Goal: Task Accomplishment & Management: Use online tool/utility

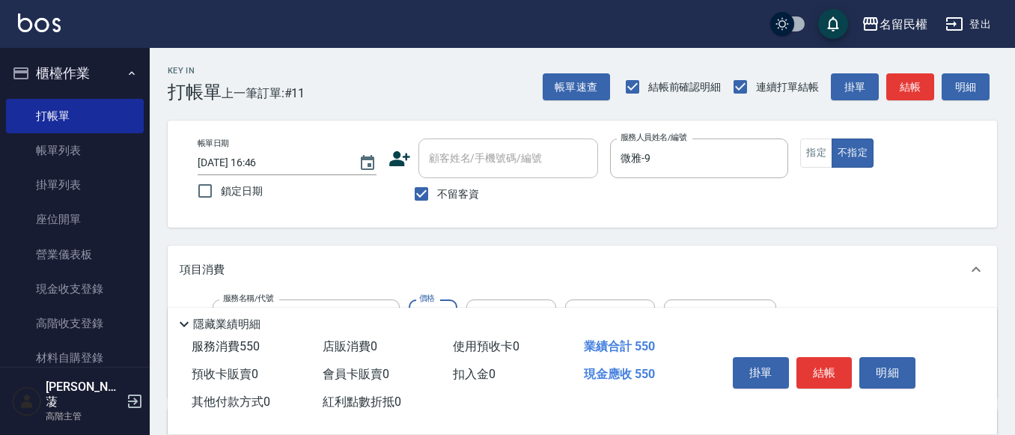
type input "550"
type input "妘庭-22"
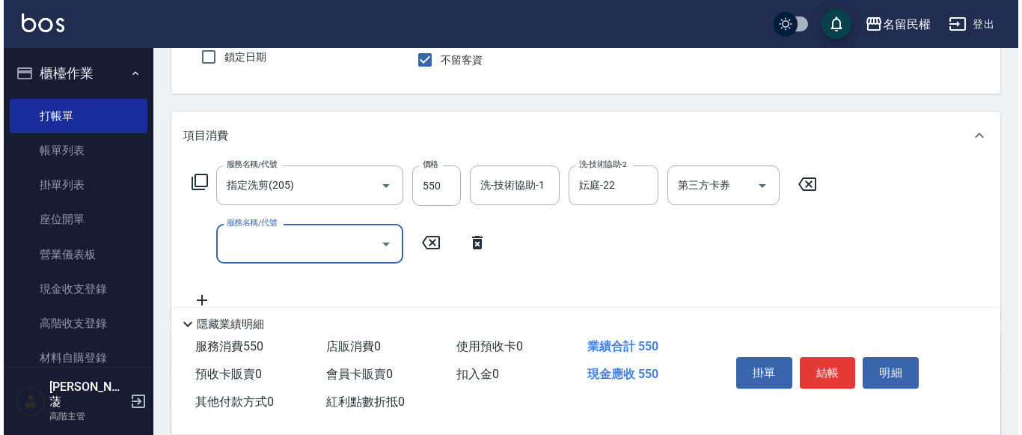
scroll to position [150, 0]
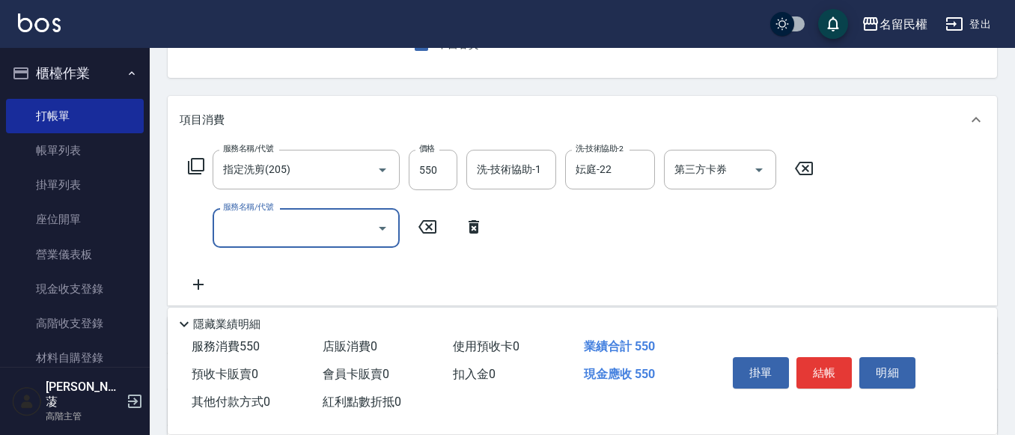
click at [662, 136] on div "項目消費 服務名稱/代號 指定洗剪(205) 服務名稱/代號 價格 550 價格 洗-技術協助-1 洗-技術協助-1 洗-技術協助-2 妘庭-22 洗-技術協…" at bounding box center [582, 201] width 829 height 210
click at [644, 174] on icon "Clear" at bounding box center [639, 169] width 15 height 15
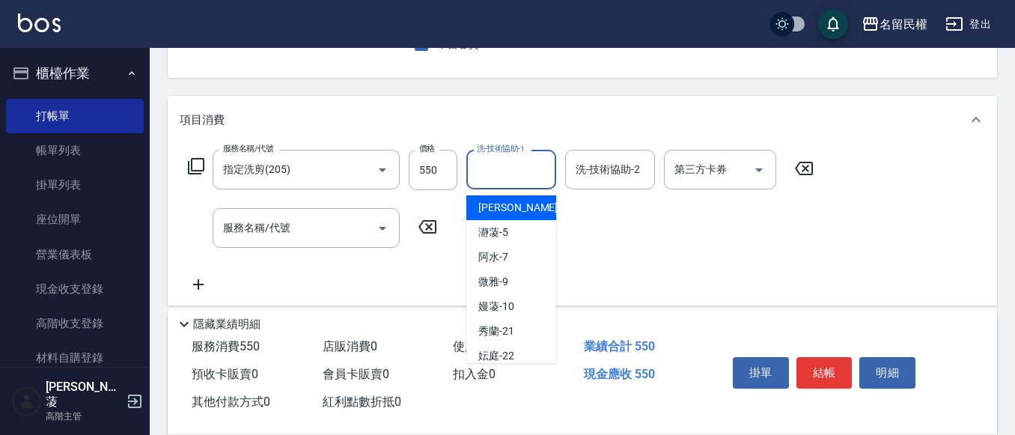
click at [541, 180] on input "洗-技術協助-1" at bounding box center [511, 169] width 76 height 26
type input "妘庭-22"
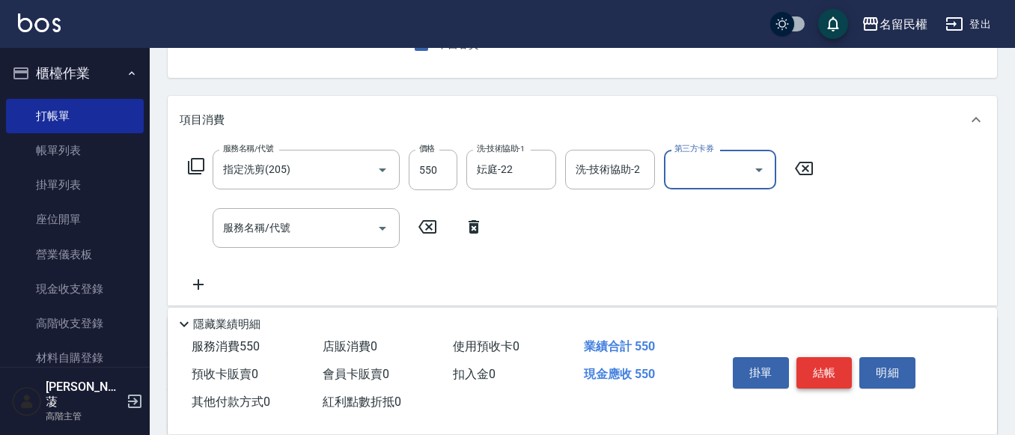
click at [817, 364] on button "結帳" at bounding box center [824, 372] width 56 height 31
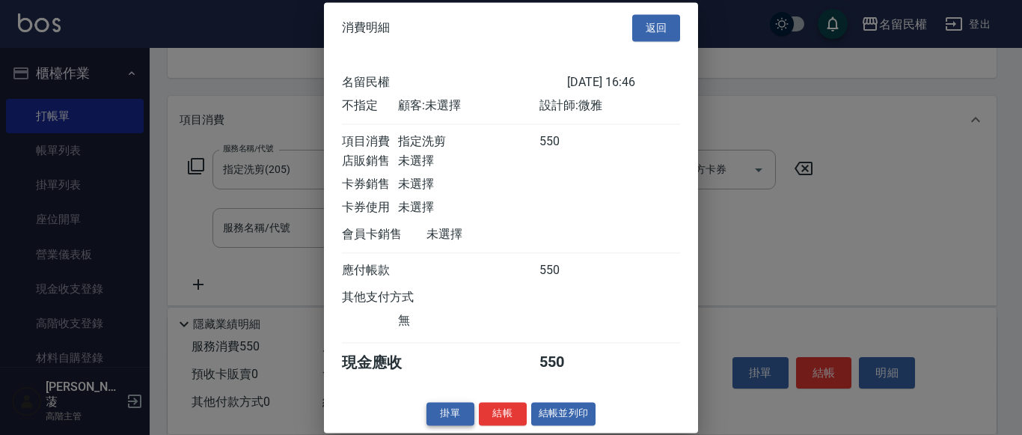
scroll to position [19, 0]
click at [492, 409] on button "結帳" at bounding box center [503, 413] width 48 height 23
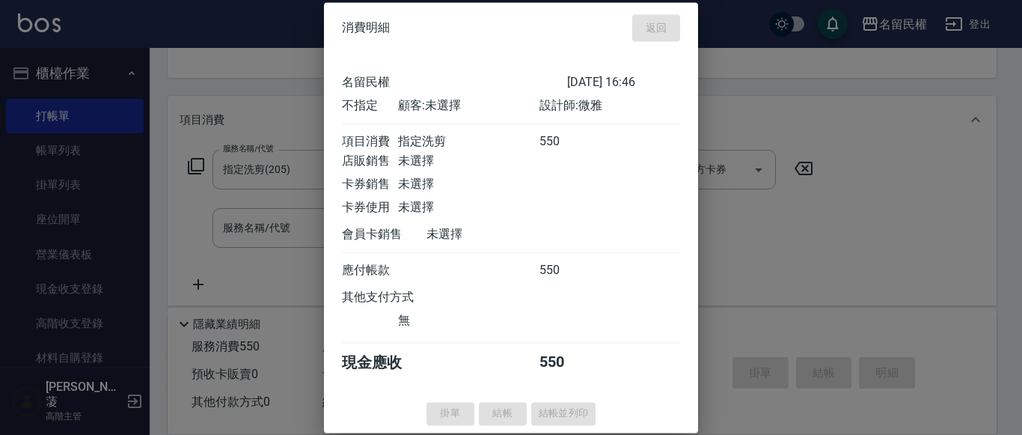
type input "[DATE] 17:34"
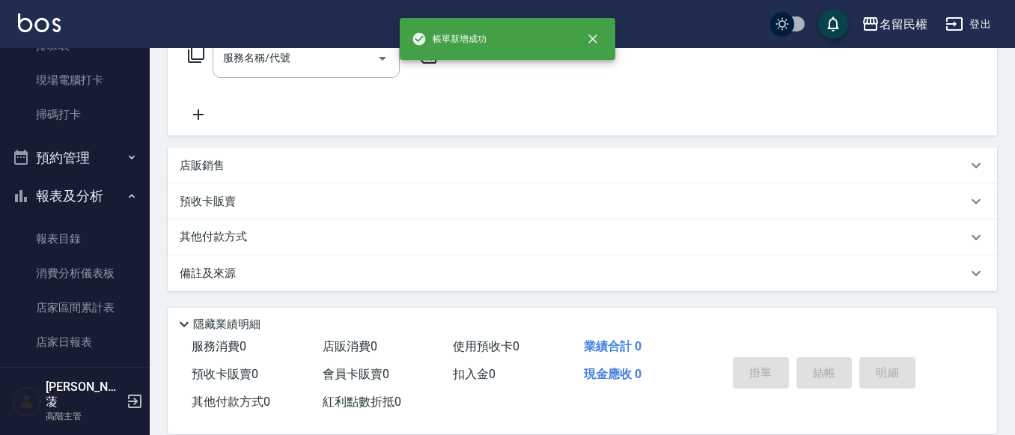
scroll to position [449, 0]
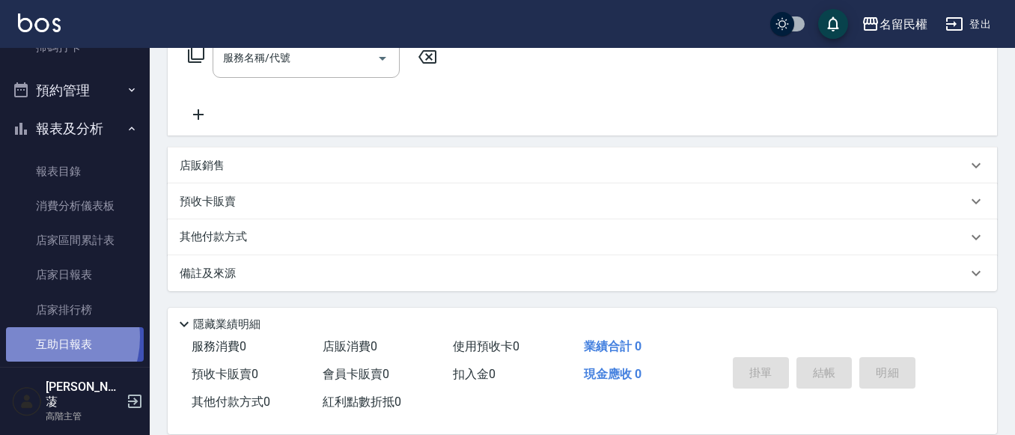
drag, startPoint x: 45, startPoint y: 338, endPoint x: 61, endPoint y: 333, distance: 17.1
click at [46, 338] on link "互助日報表" at bounding box center [75, 344] width 138 height 34
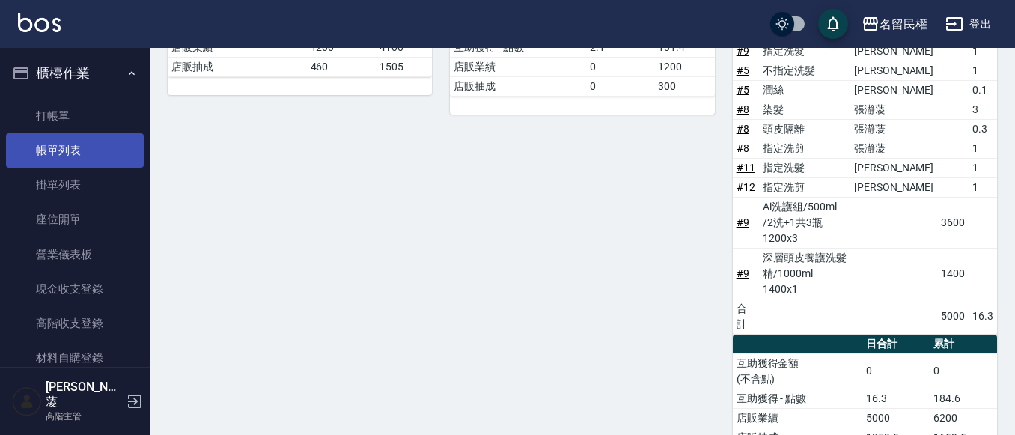
click at [99, 142] on link "帳單列表" at bounding box center [75, 150] width 138 height 34
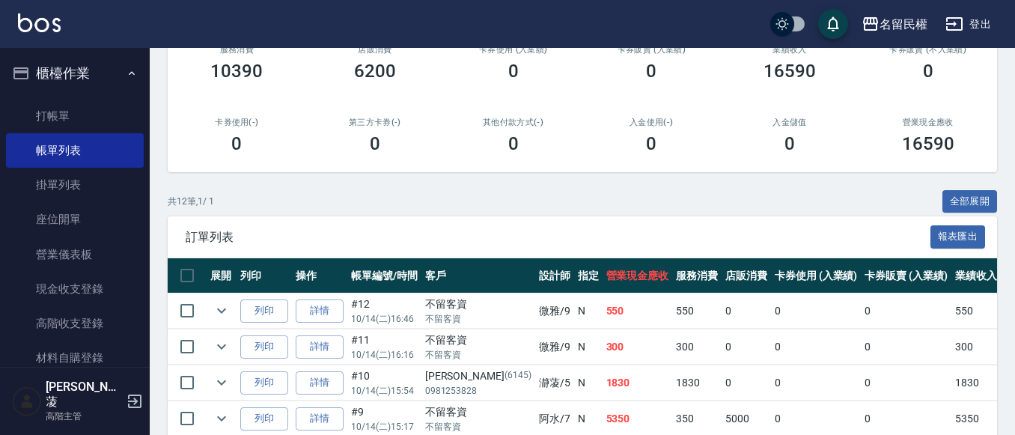
scroll to position [225, 0]
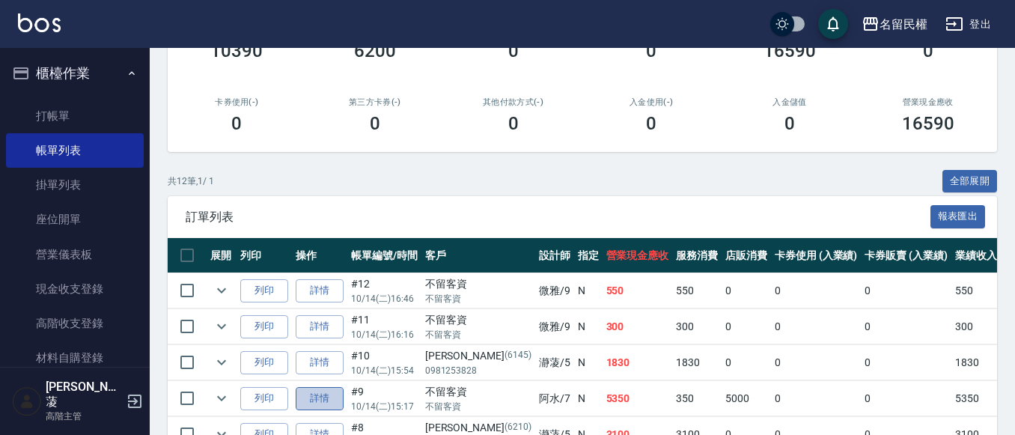
click at [332, 394] on link "詳情" at bounding box center [320, 398] width 48 height 23
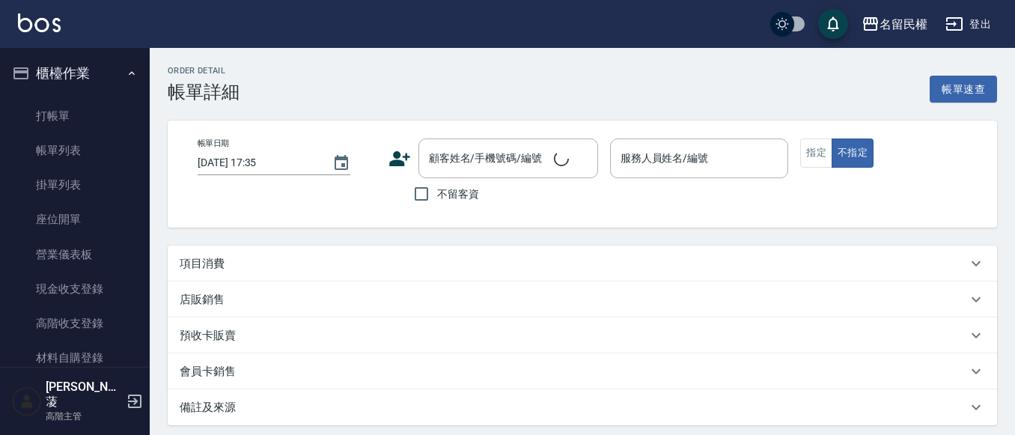
type input "[DATE] 15:17"
checkbox input "true"
type input "阿水-7"
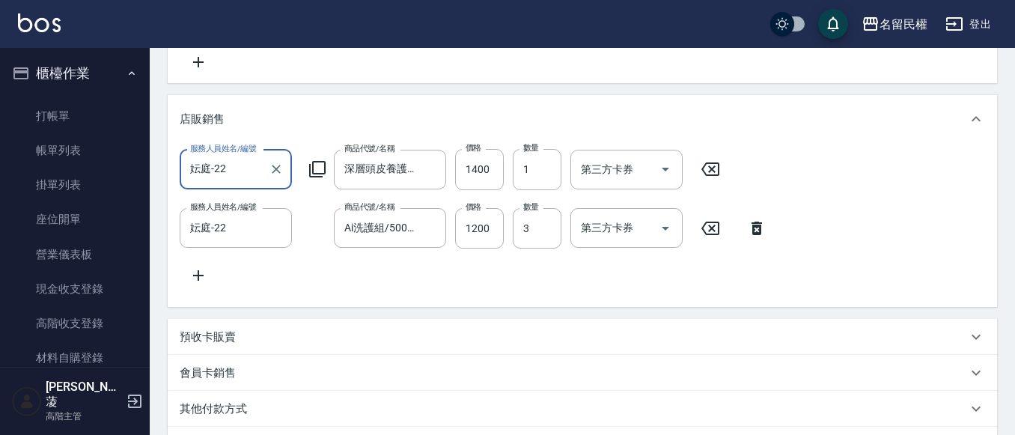
type input "青捲/吹捲/夾直/電棒/夾玉米鬚(703)"
type input "指定洗髮(102)"
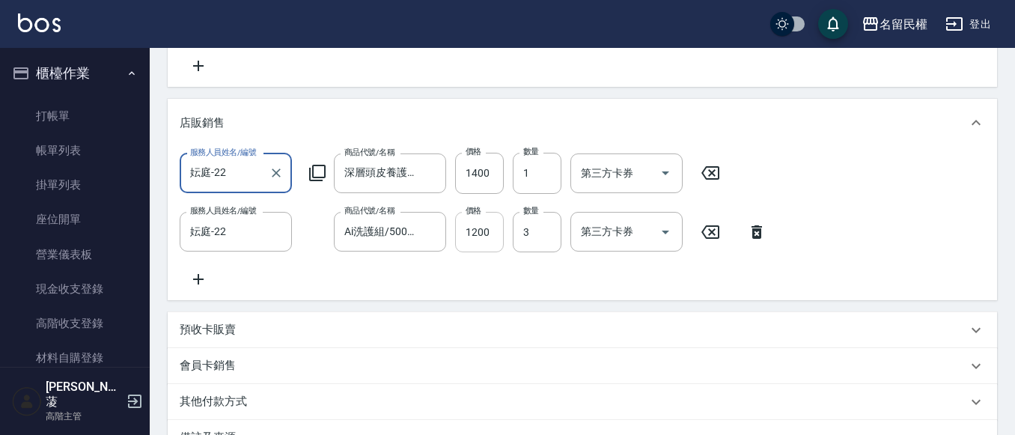
scroll to position [338, 0]
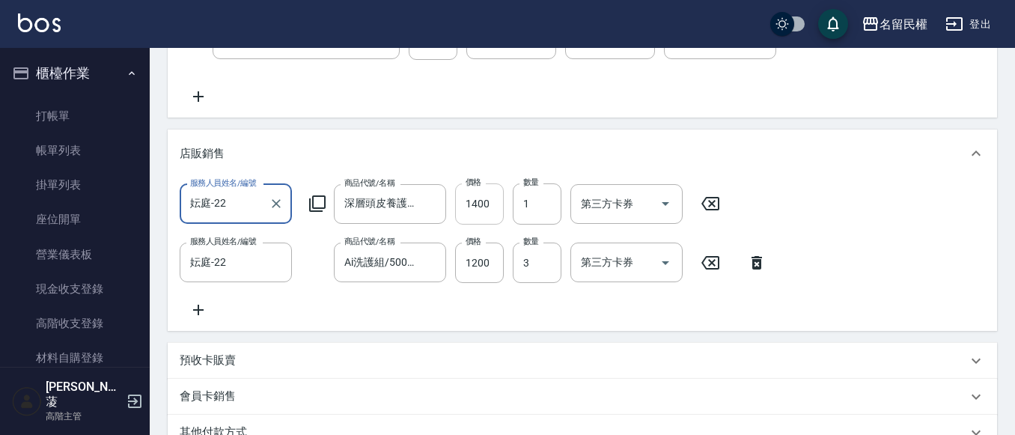
click at [489, 212] on input "1400" at bounding box center [479, 203] width 49 height 40
type input "1480"
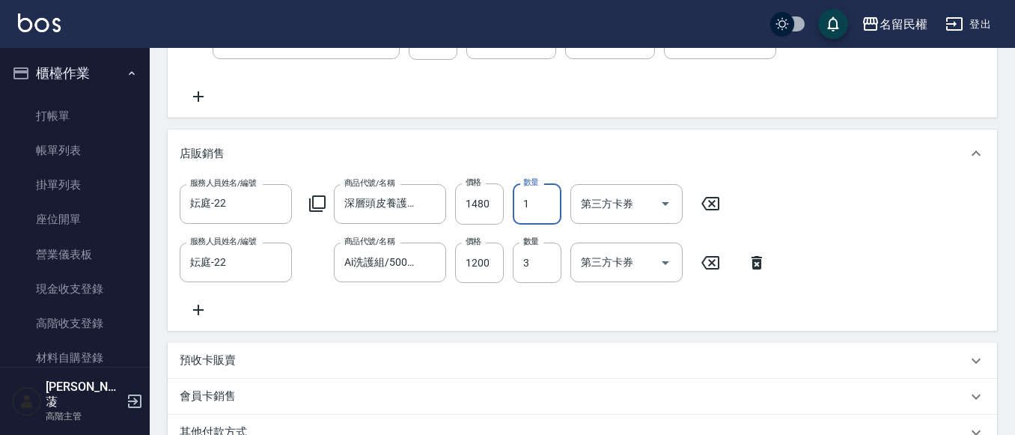
click at [784, 180] on div "服務人員姓名/編號 妘庭-22 服務人員姓名/編號 商品代號/名稱 深層頭皮養護洗髮精/1000ml 商品代號/名稱 價格 1480 價格 數量 1 數量 第…" at bounding box center [582, 253] width 829 height 153
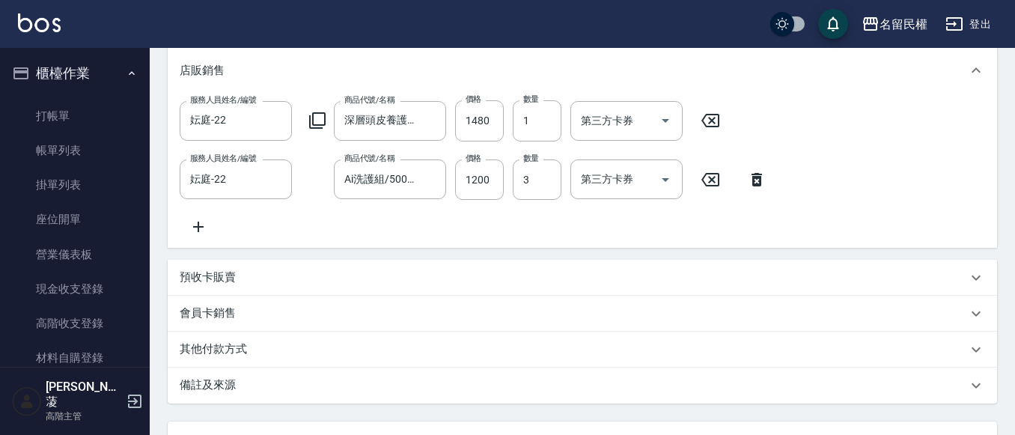
scroll to position [563, 0]
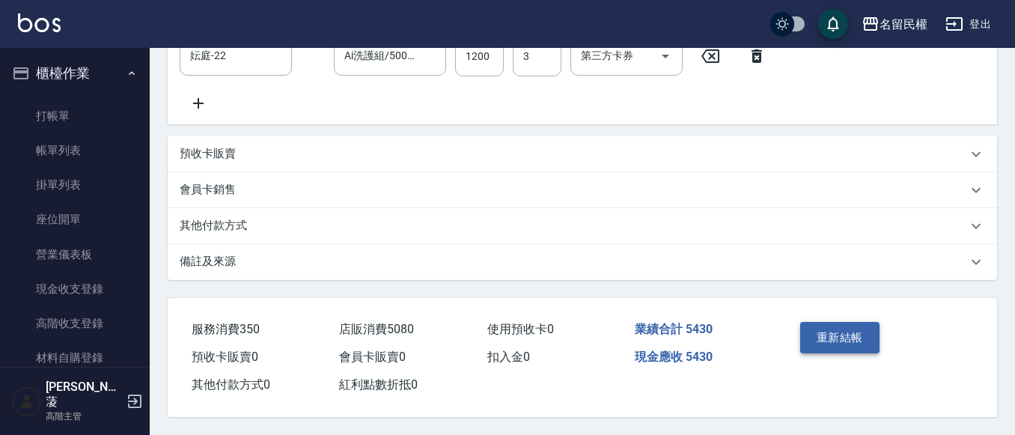
click at [810, 338] on button "重新結帳" at bounding box center [839, 337] width 79 height 31
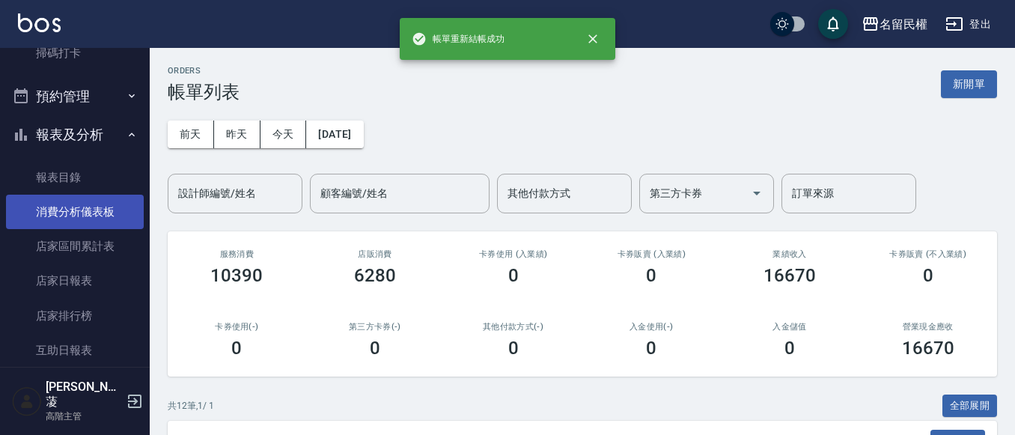
scroll to position [449, 0]
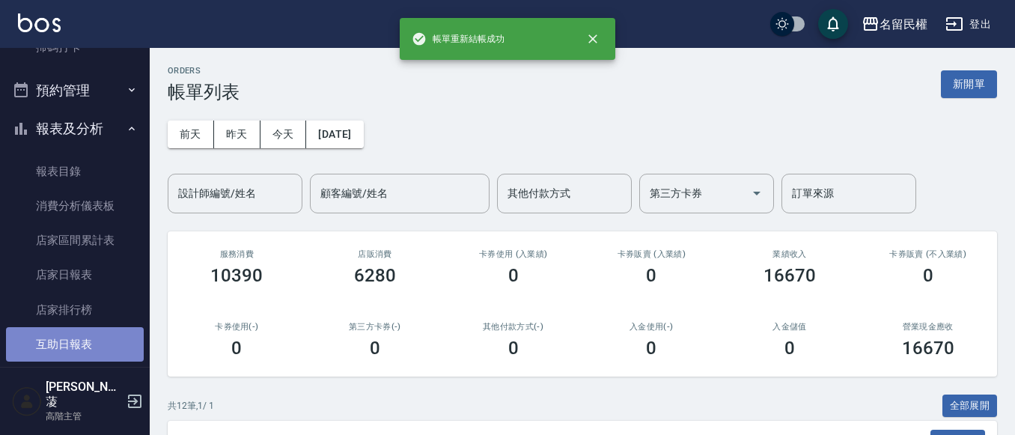
click at [88, 332] on link "互助日報表" at bounding box center [75, 344] width 138 height 34
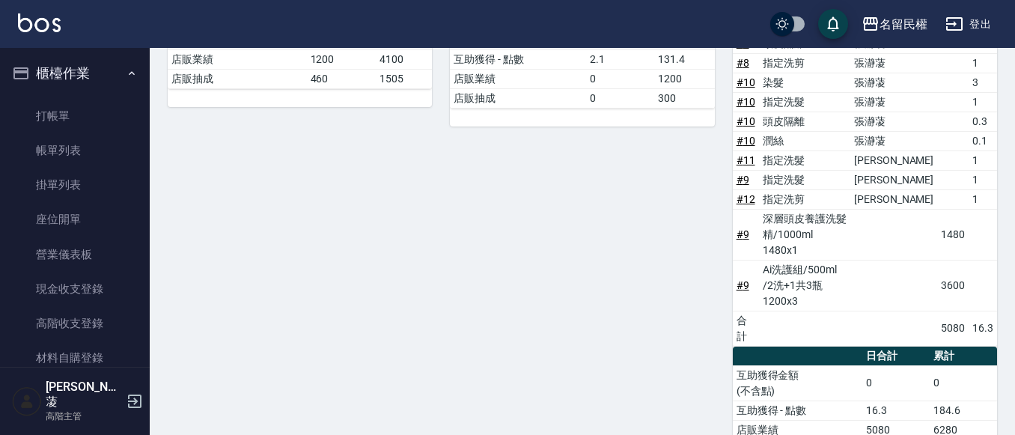
scroll to position [374, 0]
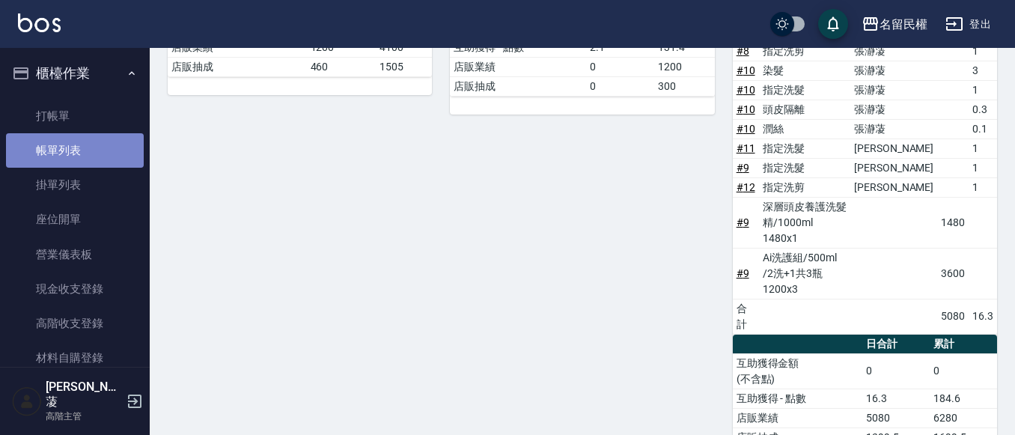
click at [74, 143] on link "帳單列表" at bounding box center [75, 150] width 138 height 34
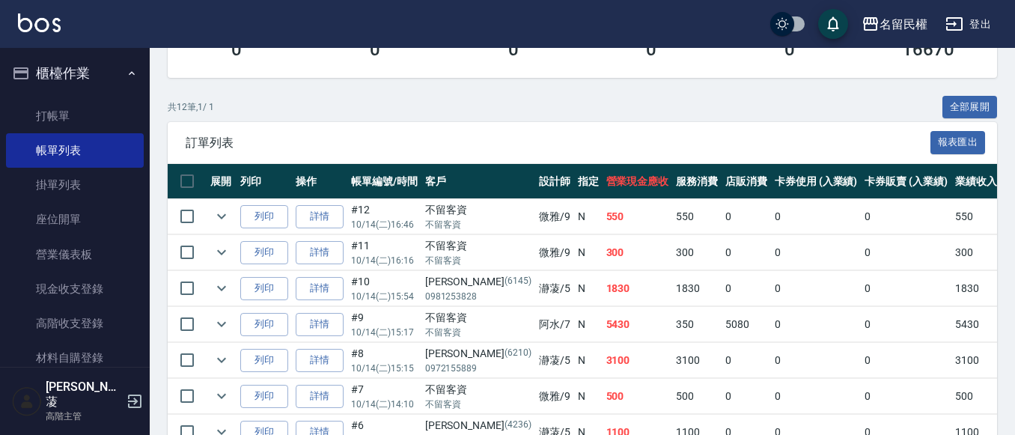
scroll to position [299, 0]
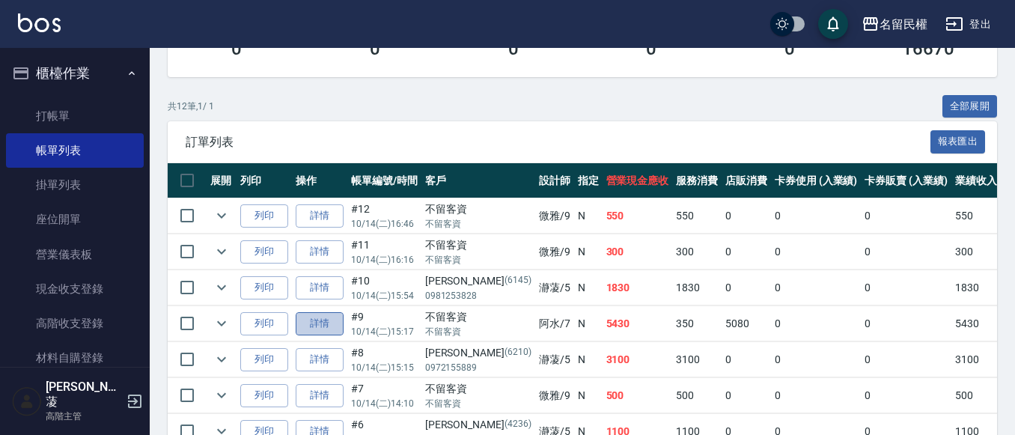
click at [305, 323] on link "詳情" at bounding box center [320, 323] width 48 height 23
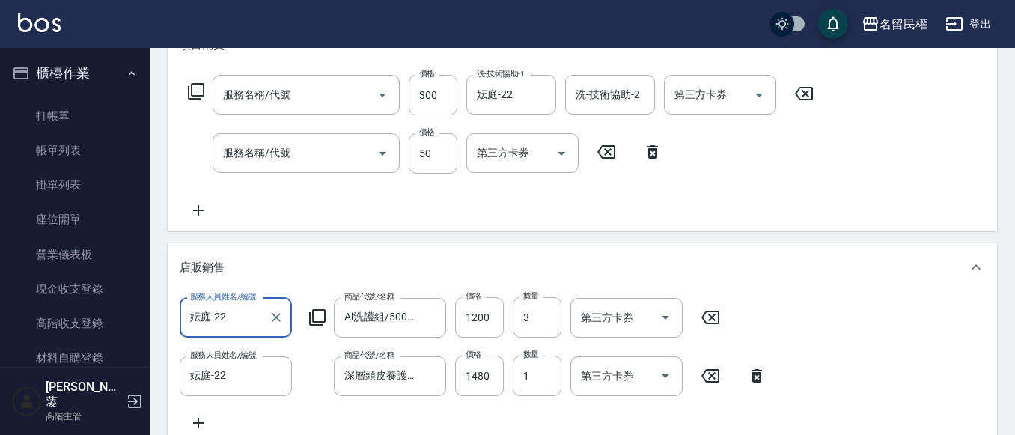
type input "[DATE] 15:17"
checkbox input "true"
type input "阿水-7"
type input "指定洗髮(102)"
type input "青捲/吹捲/夾直/電棒/夾玉米鬚(703)"
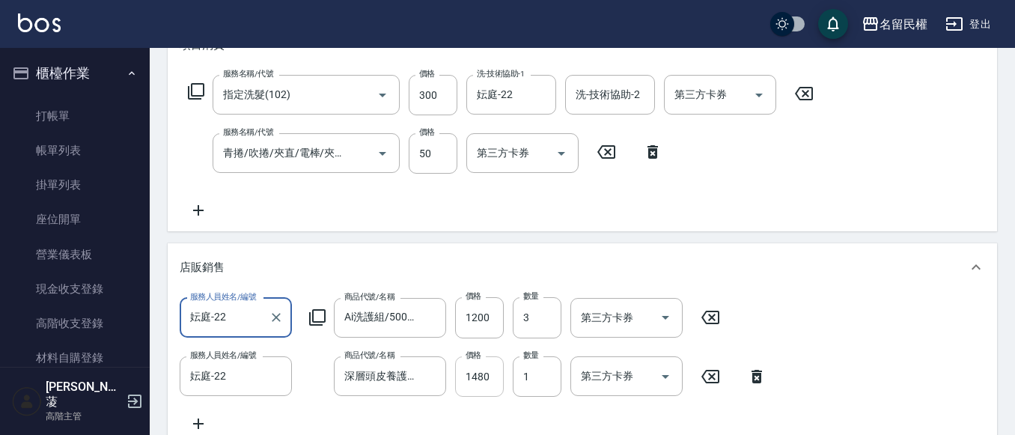
click at [478, 379] on input "1480" at bounding box center [479, 376] width 49 height 40
click at [484, 380] on input "1480" at bounding box center [479, 376] width 49 height 40
type input "1400"
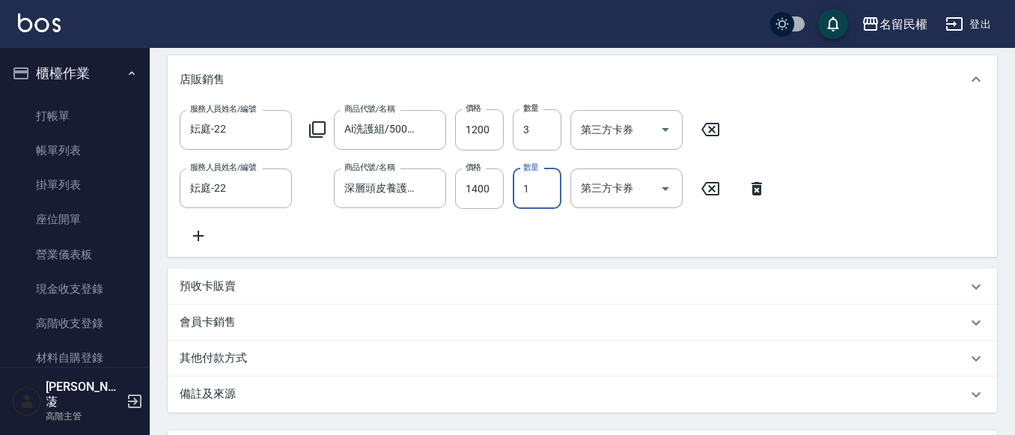
scroll to position [449, 0]
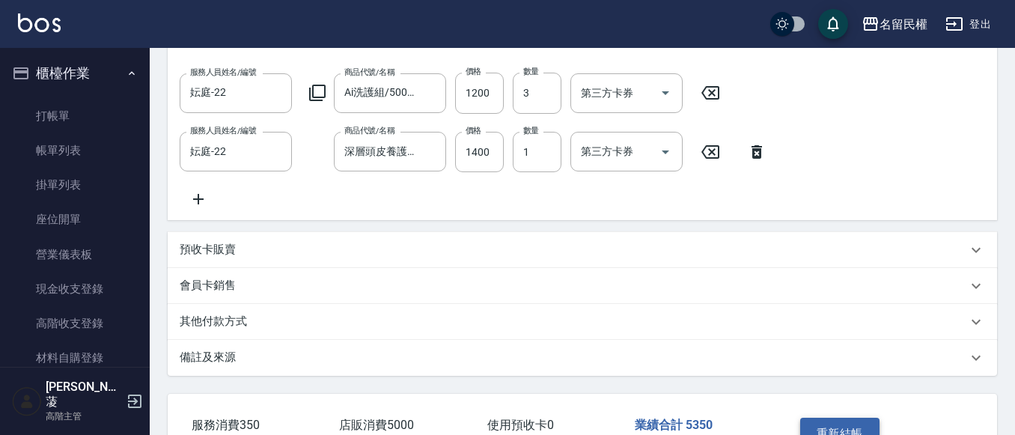
click at [823, 432] on button "重新結帳" at bounding box center [839, 433] width 79 height 31
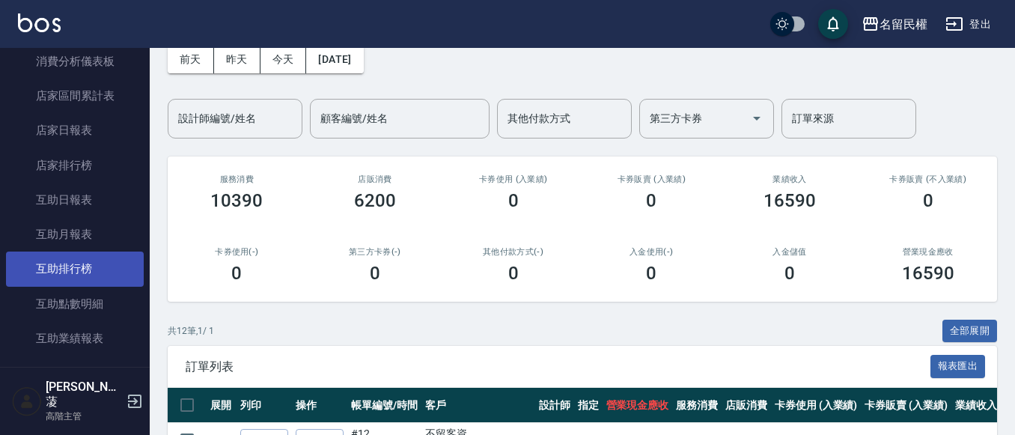
scroll to position [599, 0]
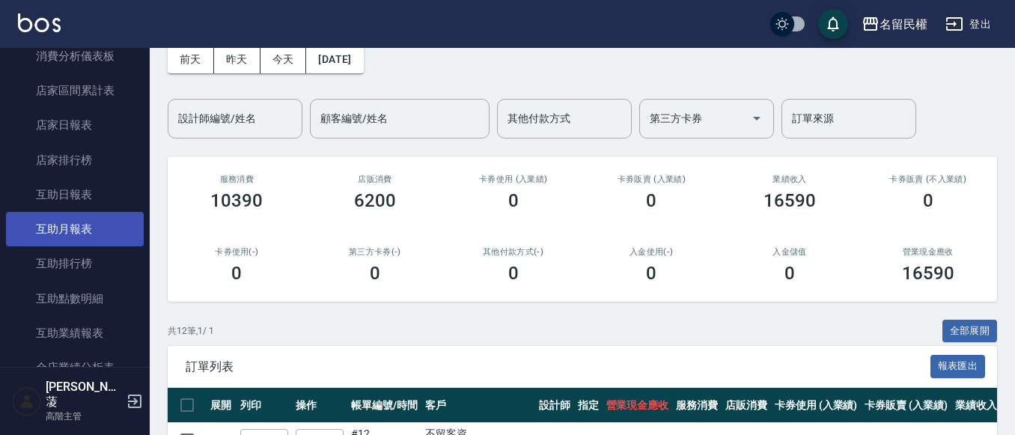
click at [82, 241] on link "互助月報表" at bounding box center [75, 229] width 138 height 34
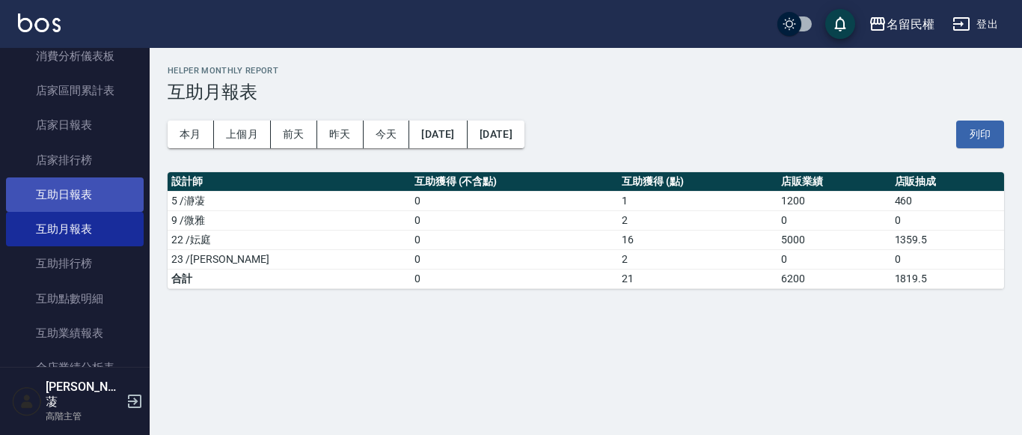
click at [85, 180] on link "互助日報表" at bounding box center [75, 194] width 138 height 34
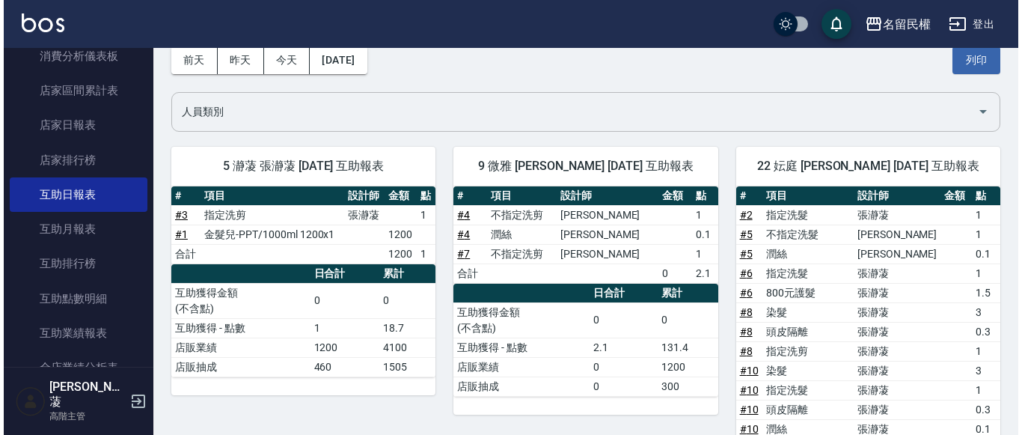
scroll to position [59, 0]
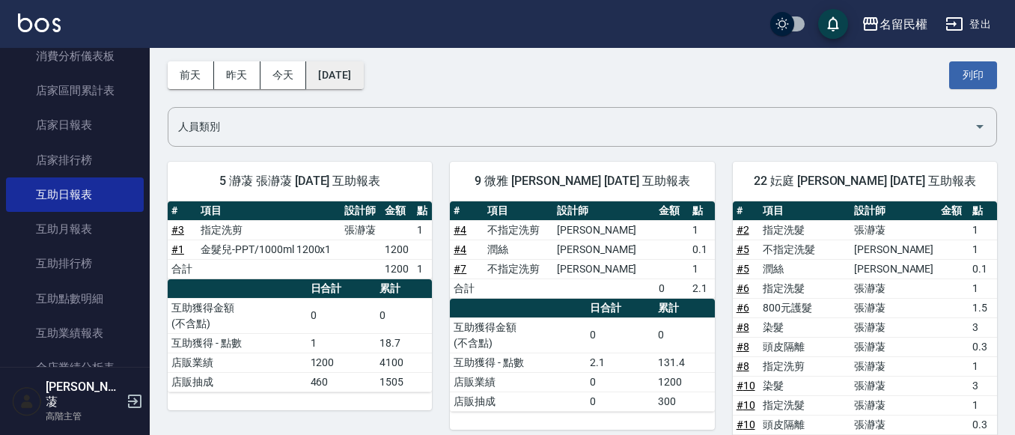
click at [347, 71] on button "[DATE]" at bounding box center [334, 75] width 57 height 28
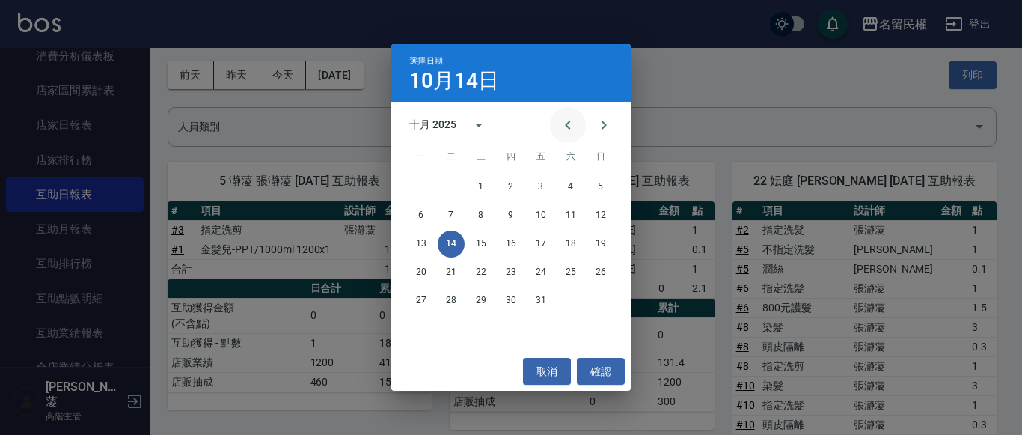
click at [580, 137] on button "Previous month" at bounding box center [568, 125] width 36 height 36
click at [598, 213] on button "14" at bounding box center [601, 215] width 27 height 27
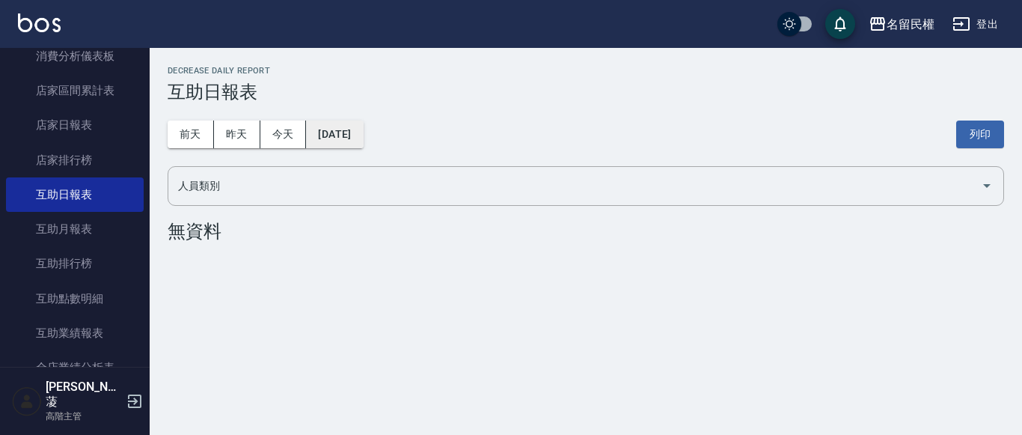
click at [363, 145] on button "[DATE]" at bounding box center [334, 135] width 57 height 28
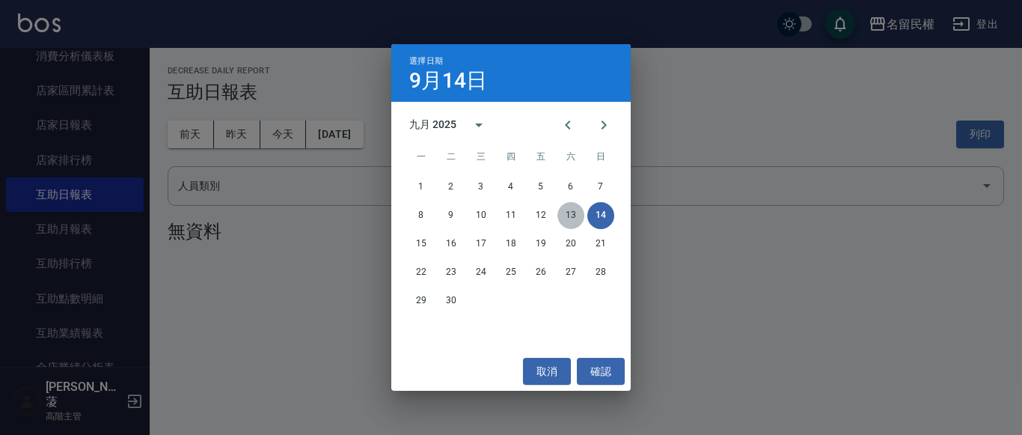
click at [573, 209] on button "13" at bounding box center [571, 215] width 27 height 27
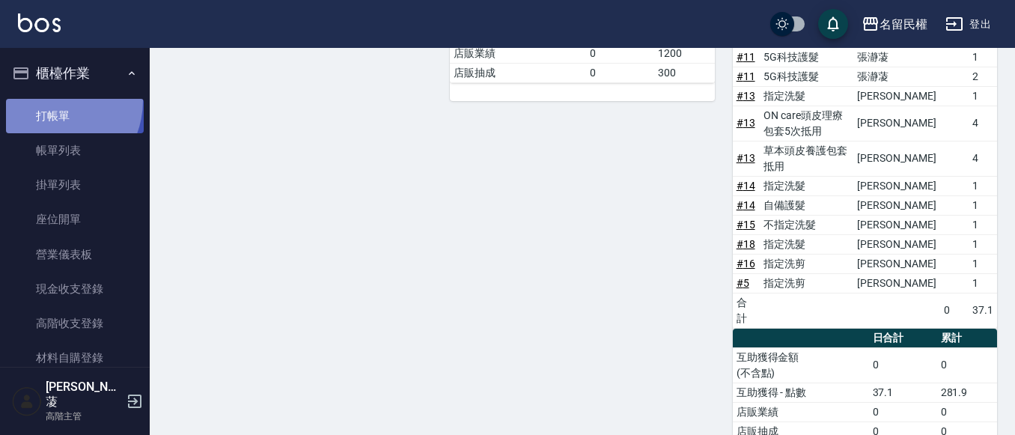
click at [48, 100] on link "打帳單" at bounding box center [75, 116] width 138 height 34
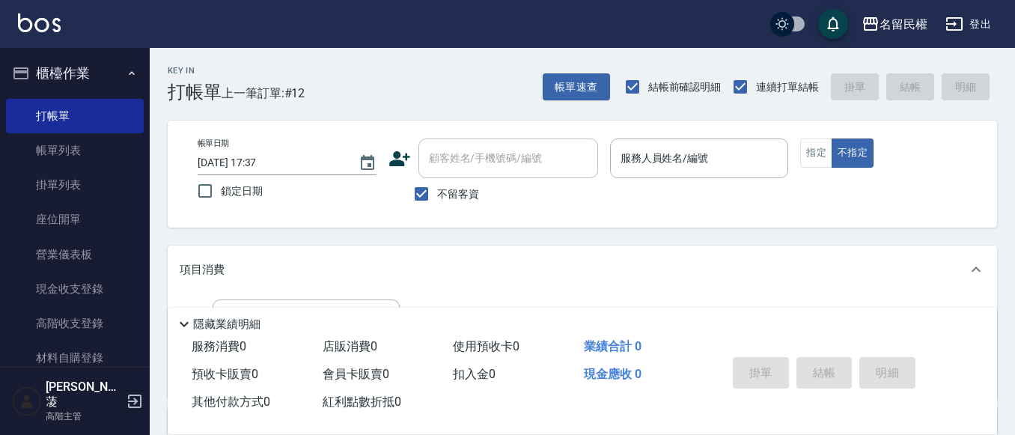
click at [618, 213] on div "帳單日期 [DATE] 17:37 鎖定日期 顧客姓名/手機號碼/編號 顧客姓名/手機號碼/編號 不留客資 服務人員姓名/編號 服務人員姓名/編號 指定 不指定" at bounding box center [582, 174] width 829 height 107
